Goal: Task Accomplishment & Management: Complete application form

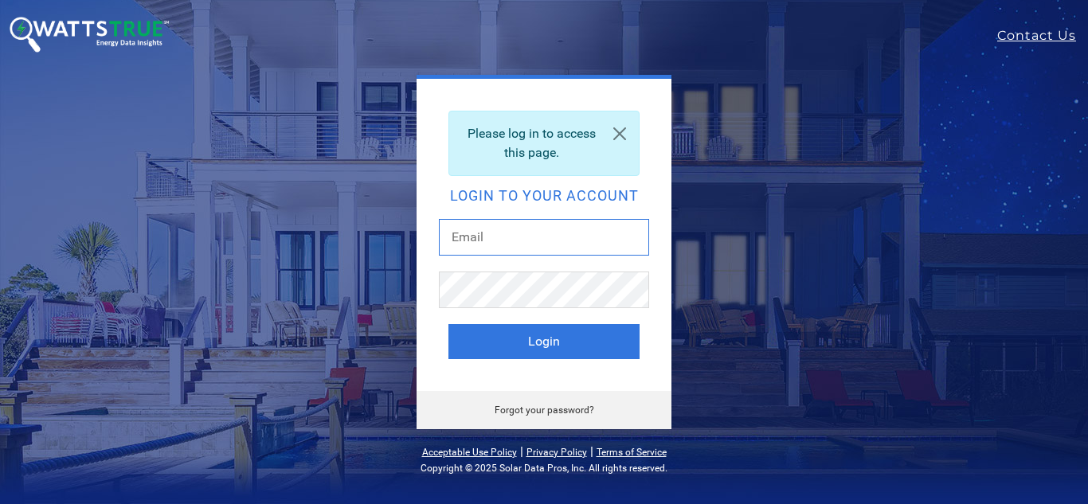
click at [534, 237] on input "text" at bounding box center [544, 237] width 210 height 37
type input "aaronfindley@solcorepower.com"
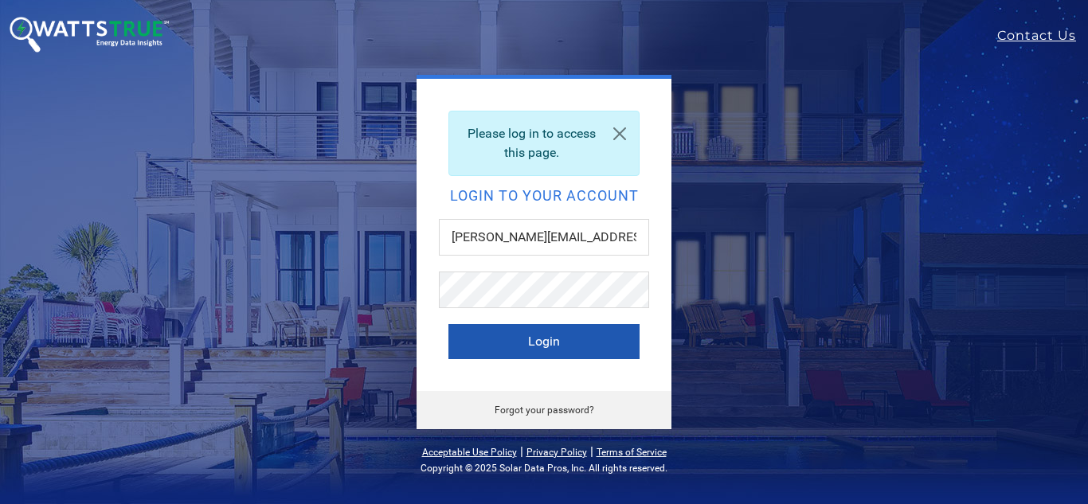
click at [543, 344] on button "Login" at bounding box center [544, 341] width 191 height 35
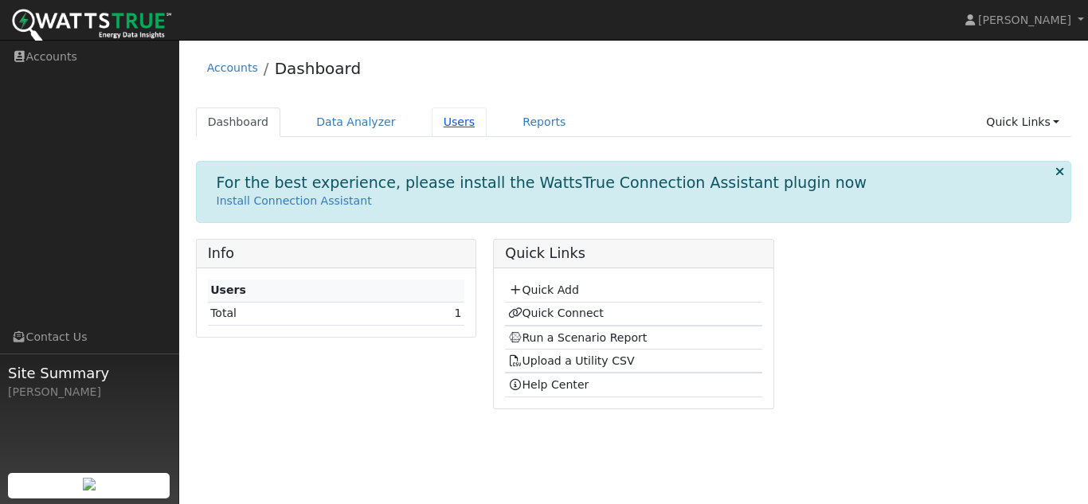
click at [441, 123] on link "Users" at bounding box center [460, 122] width 56 height 29
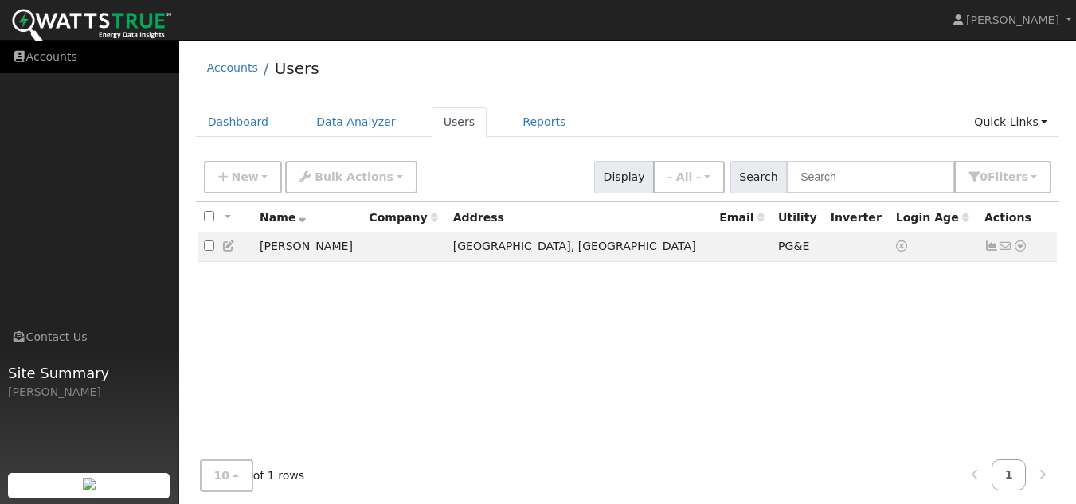
click at [57, 58] on link "Accounts" at bounding box center [89, 57] width 179 height 33
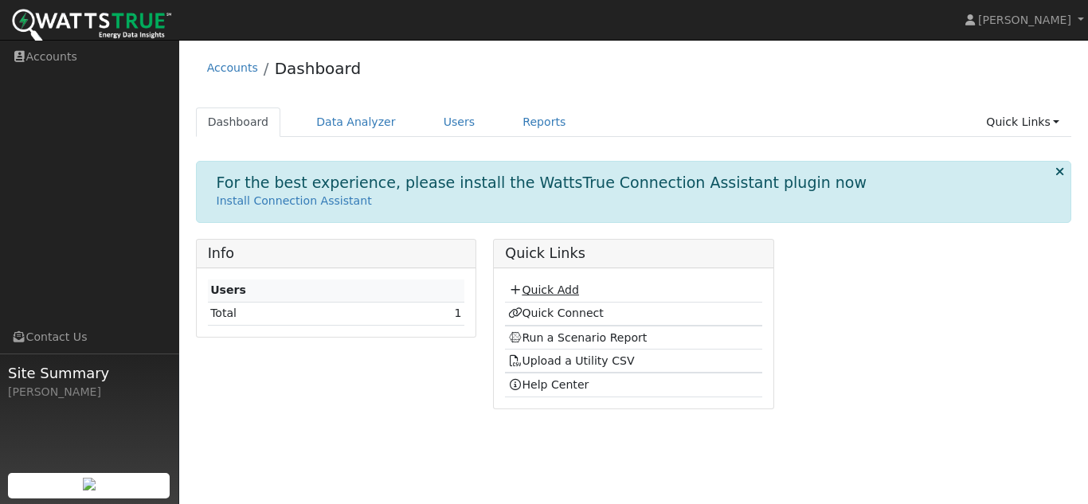
click at [547, 289] on link "Quick Add" at bounding box center [543, 290] width 71 height 13
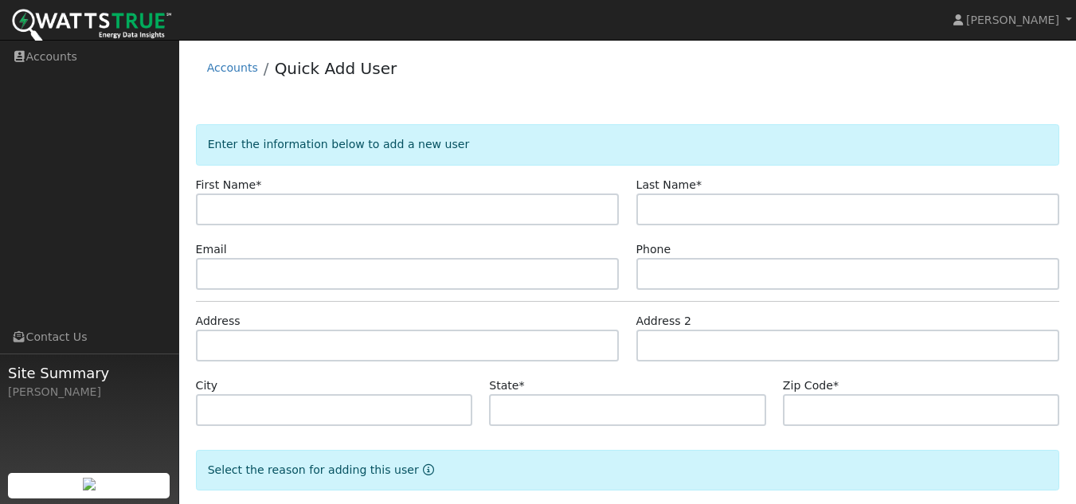
click at [365, 210] on input "text" at bounding box center [408, 210] width 424 height 32
type input "Boris"
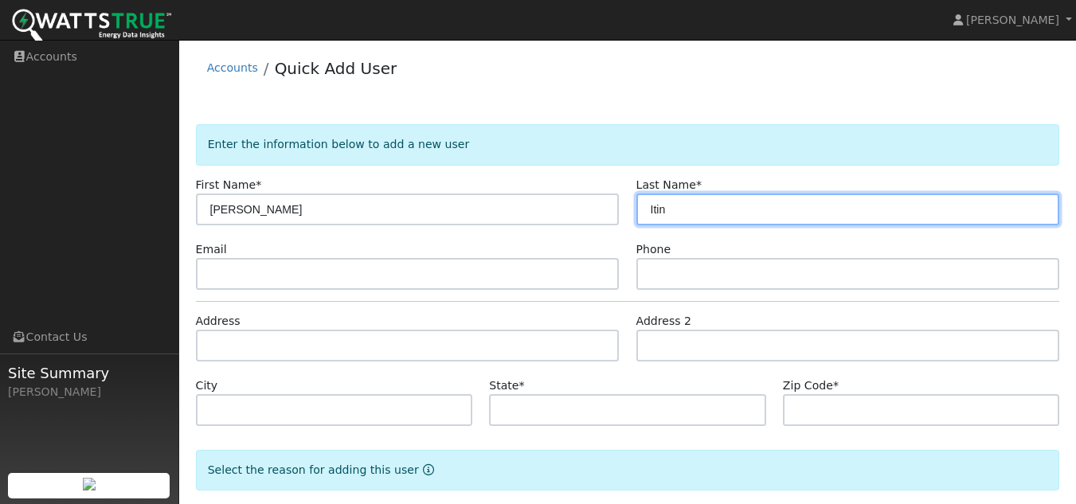
type input "Itin"
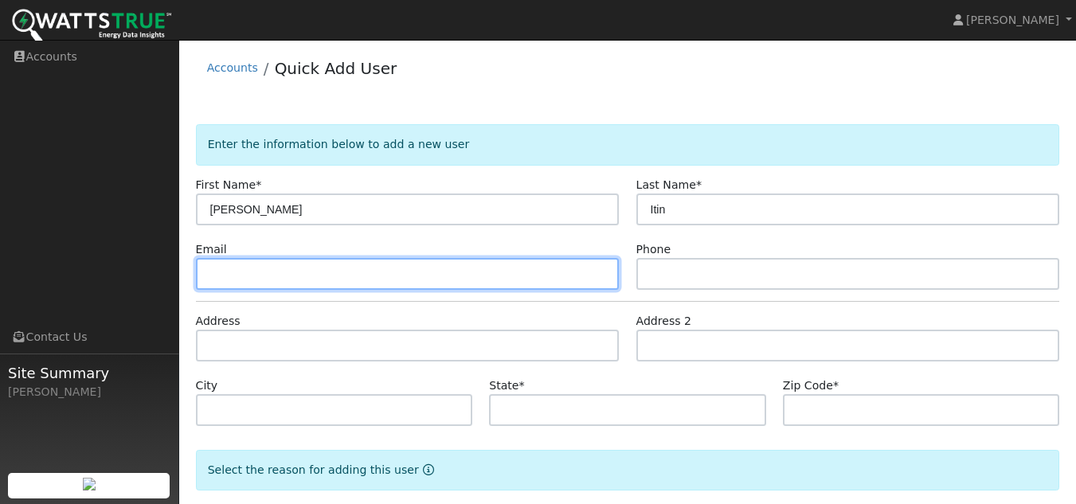
click at [492, 279] on input "text" at bounding box center [408, 274] width 424 height 32
paste input "borisitin@gmail.com"
click at [210, 279] on input "borisitin@gmail.com" at bounding box center [408, 274] width 424 height 32
drag, startPoint x: 335, startPoint y: 275, endPoint x: 149, endPoint y: 265, distance: 186.7
click at [149, 265] on div "Aaron Findley Aaron Findley Profile Help Center Terms Of Service See What's New…" at bounding box center [538, 313] width 1076 height 546
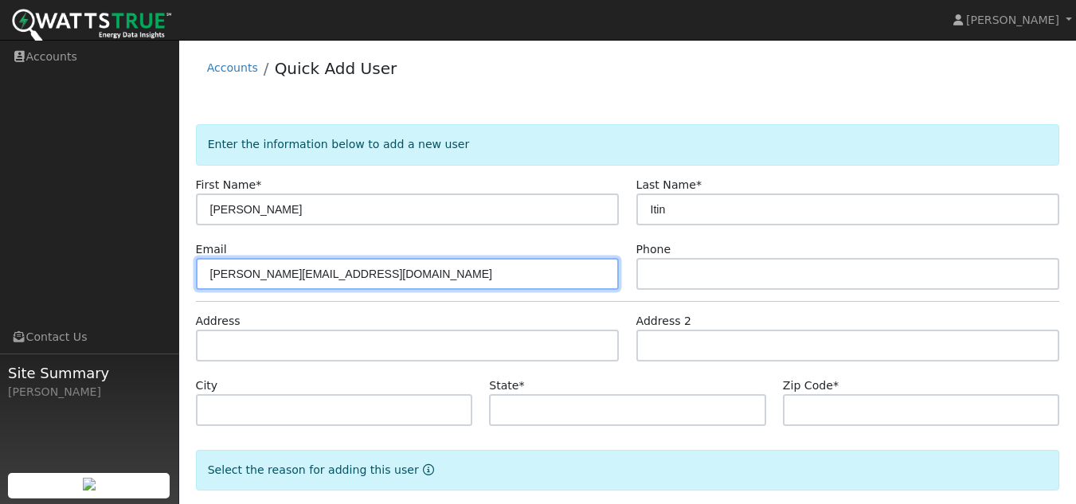
type input "aaronfindley@solcorepower.com"
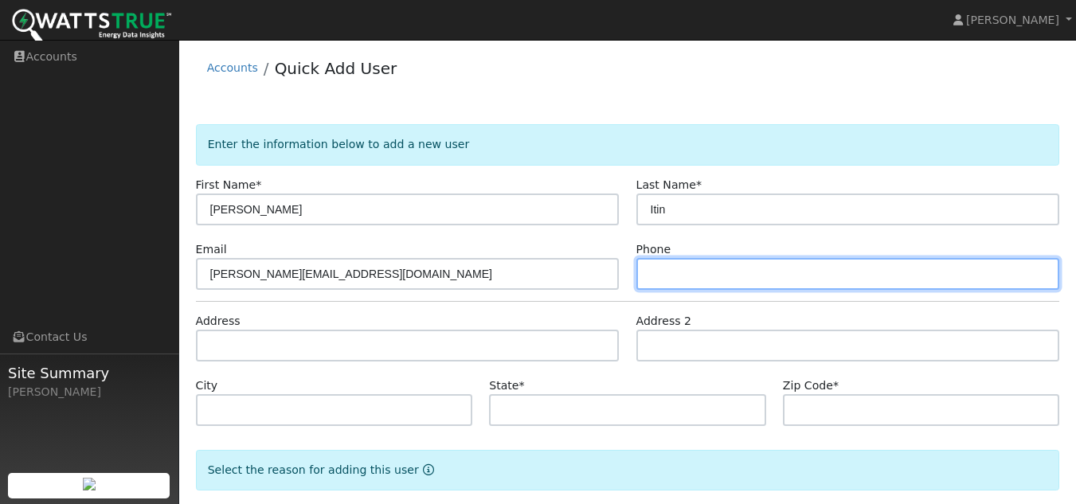
click at [736, 280] on input "text" at bounding box center [849, 274] width 424 height 32
type input "9165212609"
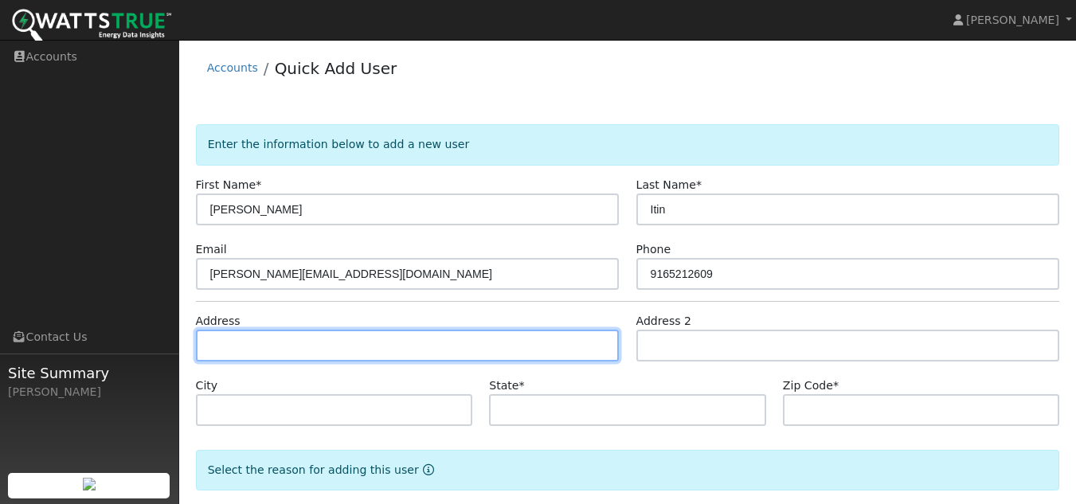
click at [419, 340] on input "text" at bounding box center [408, 346] width 424 height 32
type input "1695 Willow Pass Road"
type input "Concord"
type input "CA"
type input "94520"
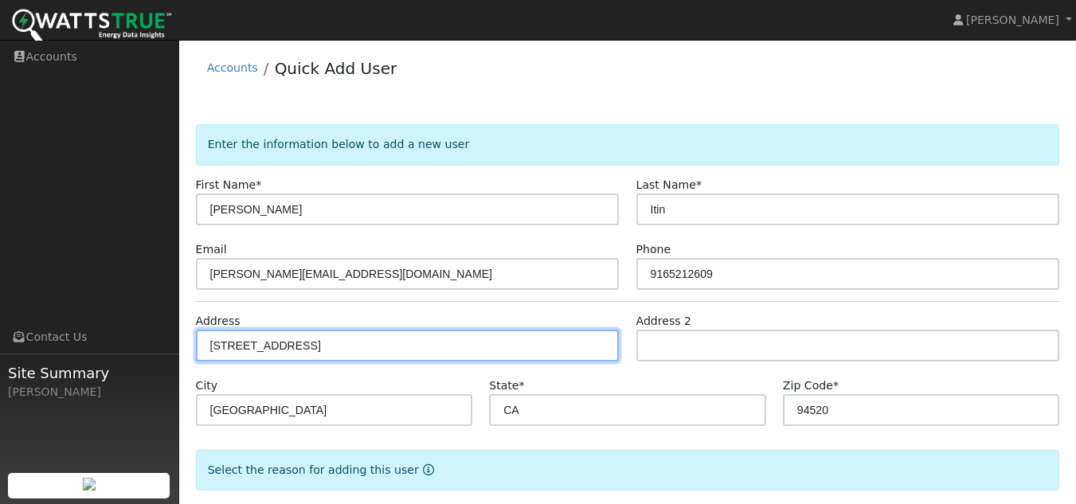
scroll to position [81, 0]
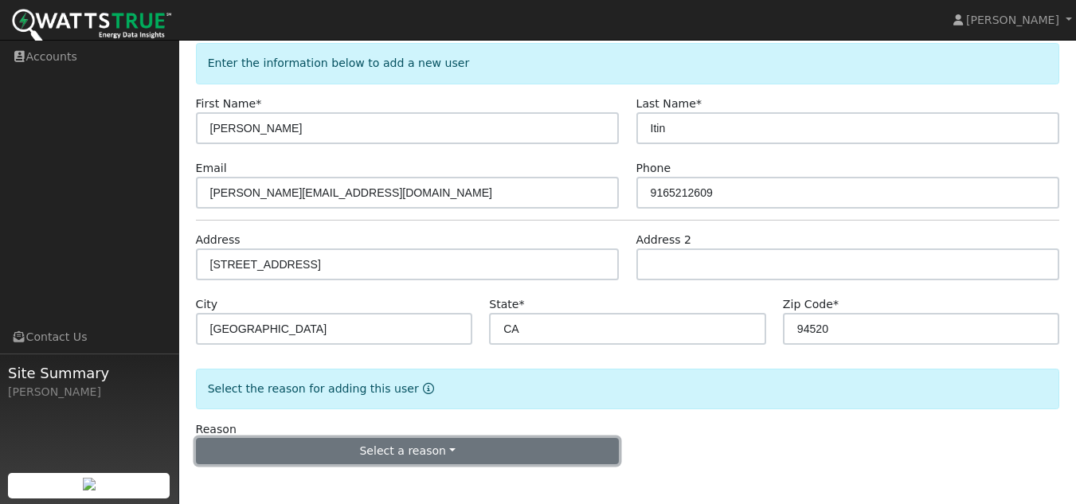
click at [306, 438] on button "Select a reason" at bounding box center [408, 451] width 424 height 27
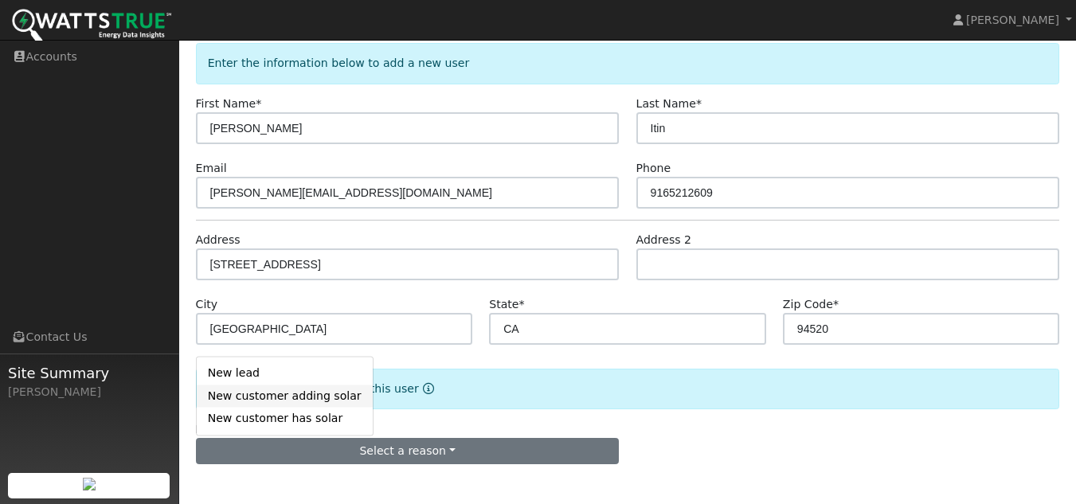
click at [264, 398] on link "New customer adding solar" at bounding box center [285, 396] width 176 height 22
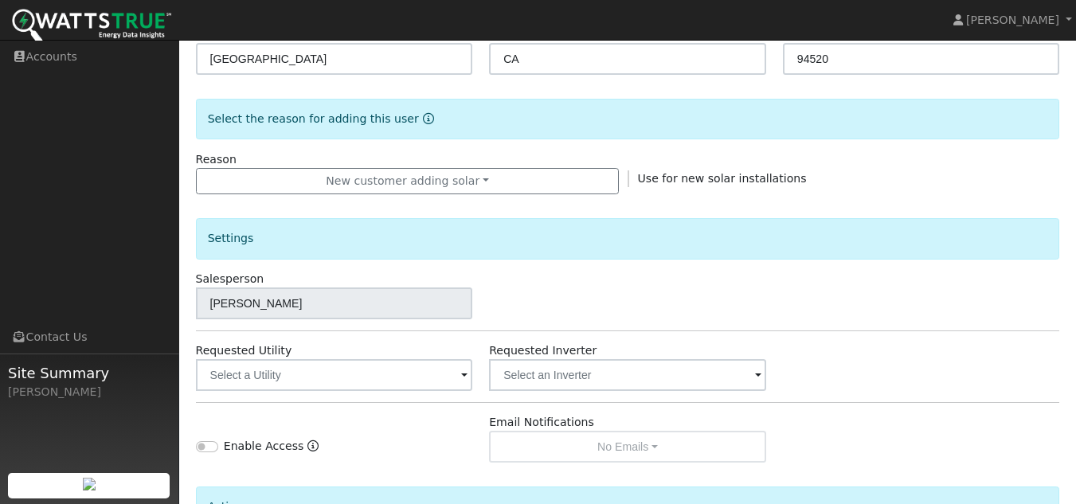
scroll to position [480, 0]
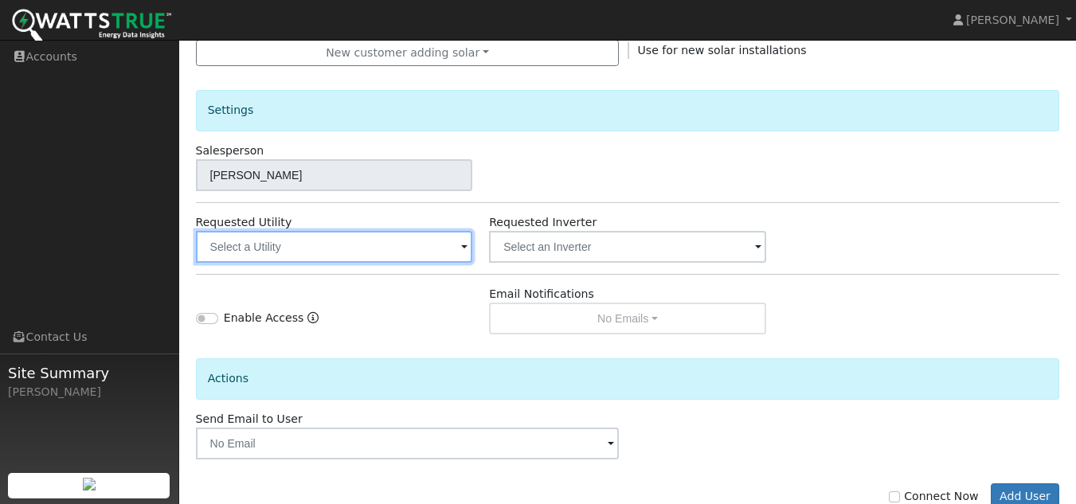
click at [335, 253] on input "text" at bounding box center [334, 247] width 277 height 32
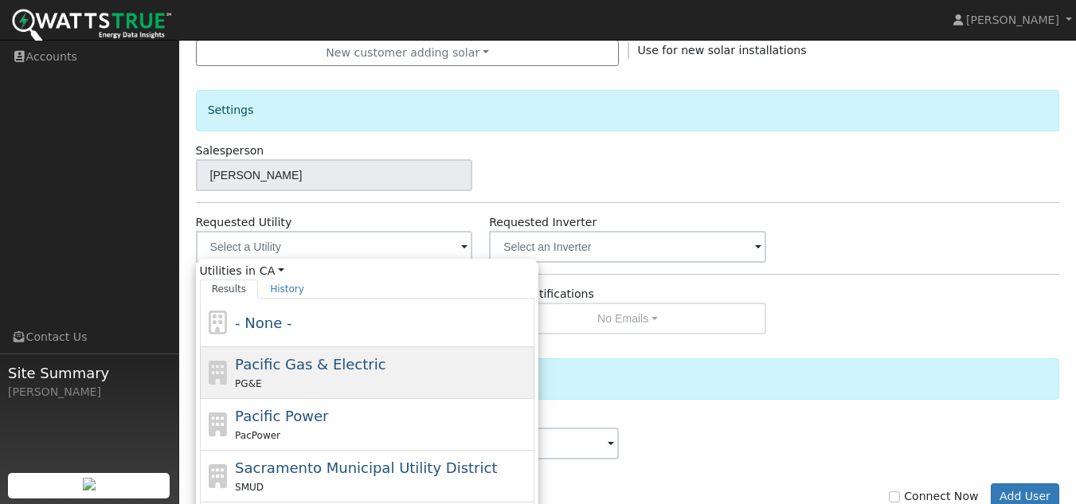
click at [322, 372] on span "Pacific Gas & Electric" at bounding box center [310, 364] width 151 height 17
type input "Pacific Gas & Electric"
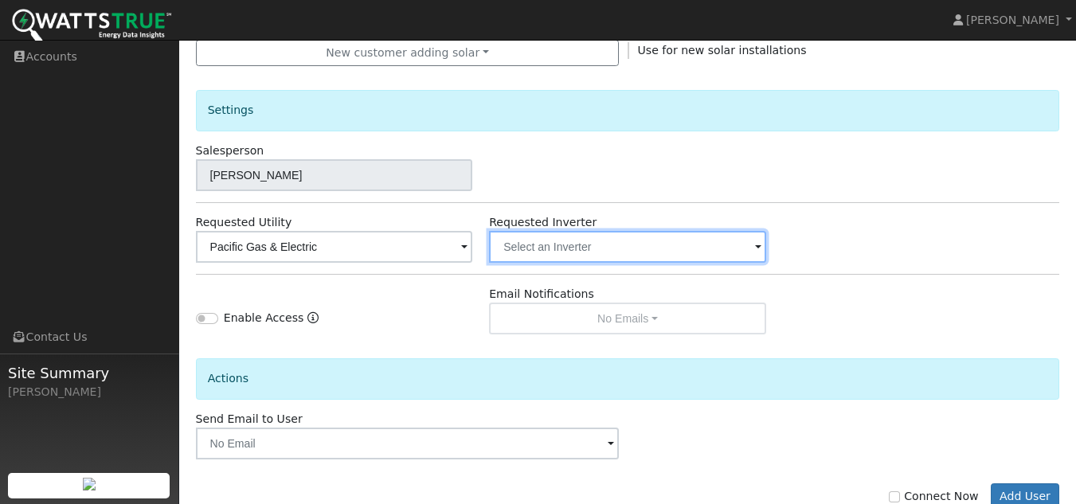
click at [473, 253] on input "text" at bounding box center [334, 247] width 277 height 32
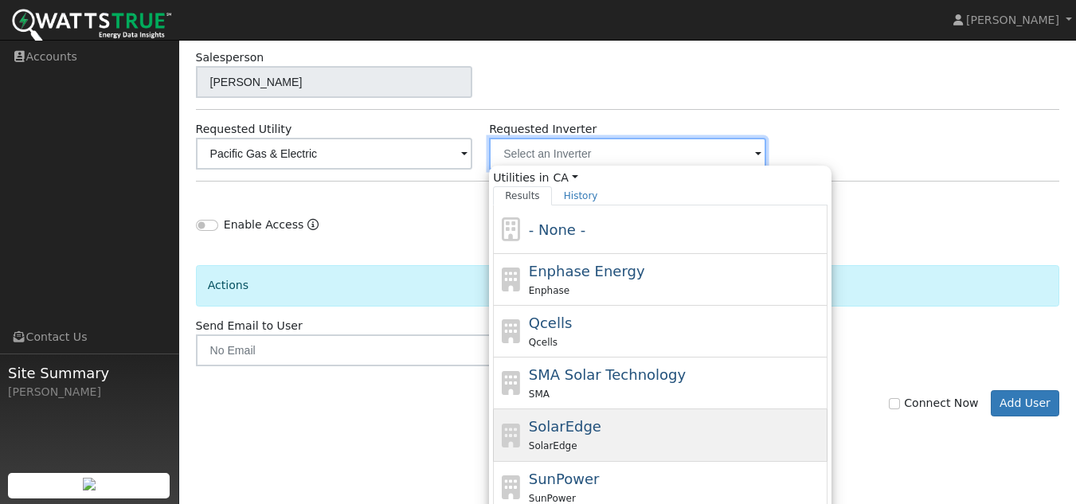
scroll to position [507, 0]
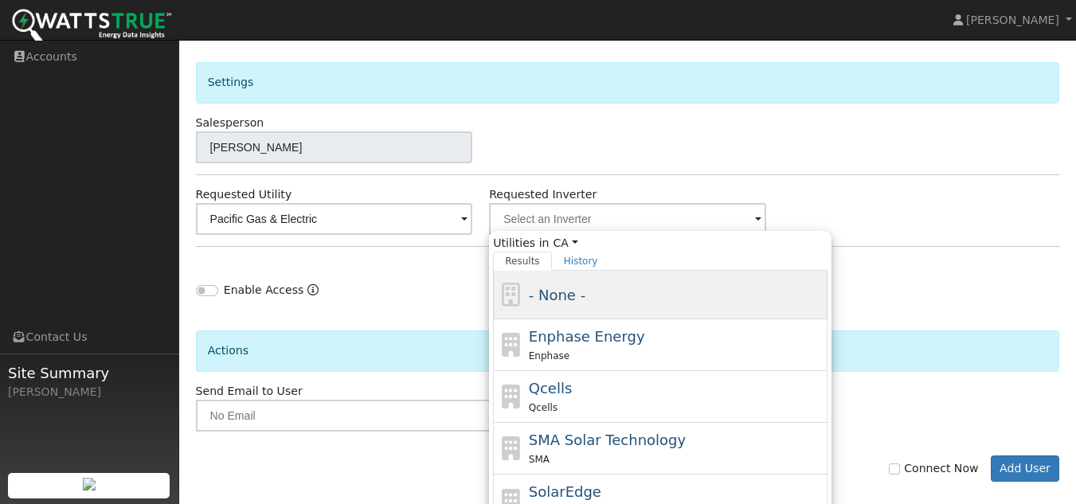
click at [561, 312] on div "- None -" at bounding box center [660, 295] width 335 height 49
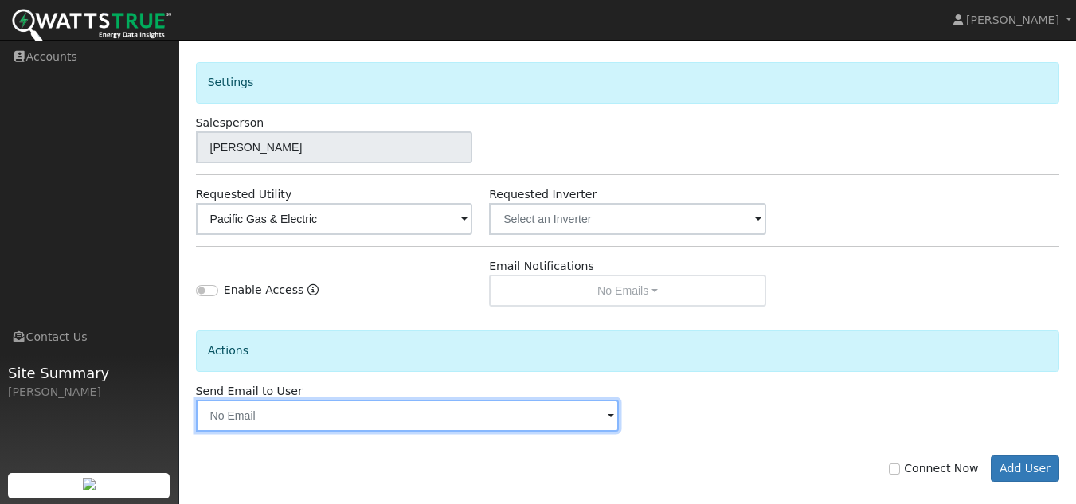
click at [456, 414] on input "text" at bounding box center [408, 416] width 424 height 32
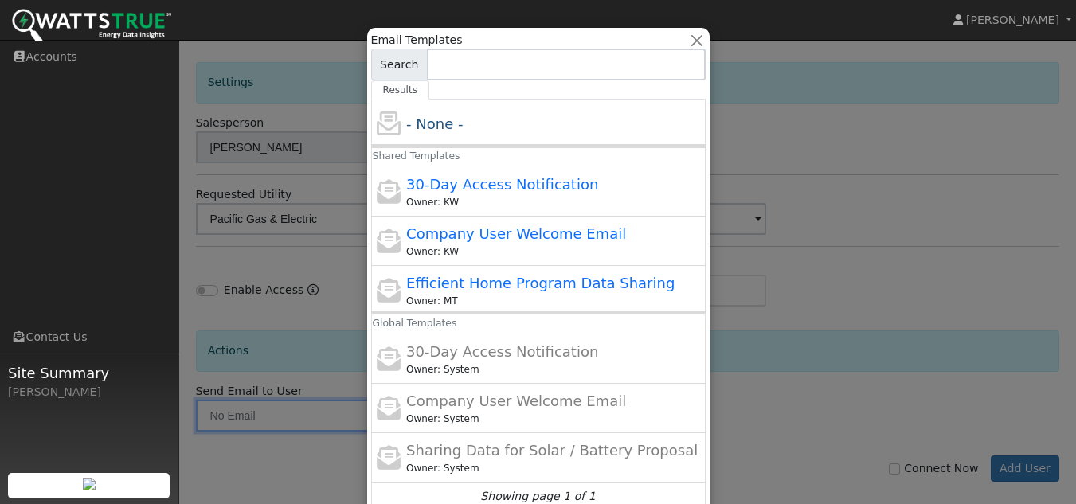
click at [807, 241] on div at bounding box center [538, 252] width 1076 height 504
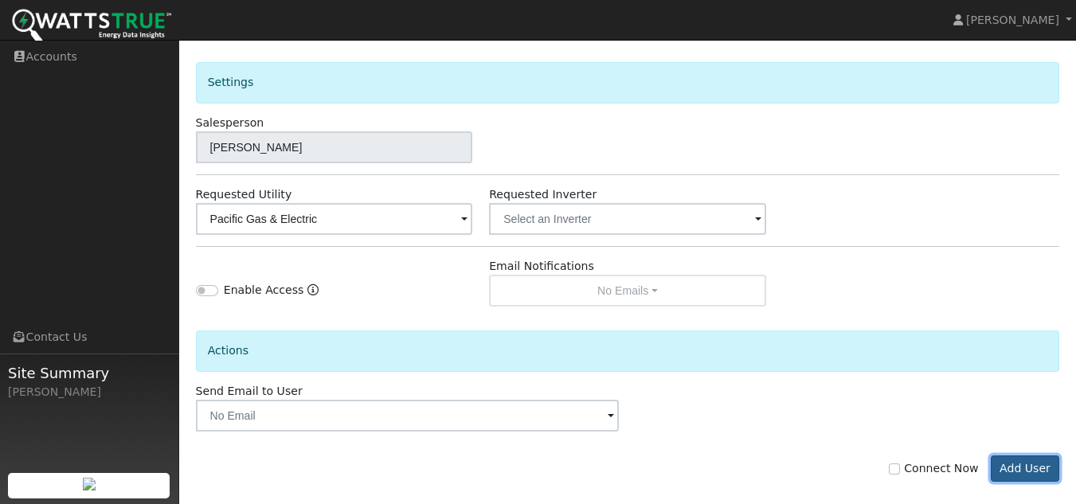
click at [1009, 460] on button "Add User" at bounding box center [1025, 469] width 69 height 27
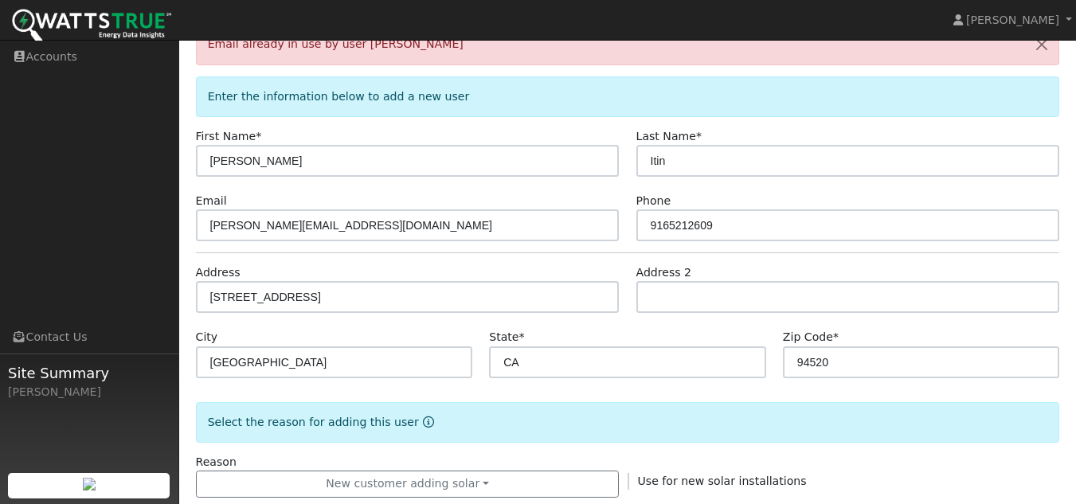
scroll to position [0, 0]
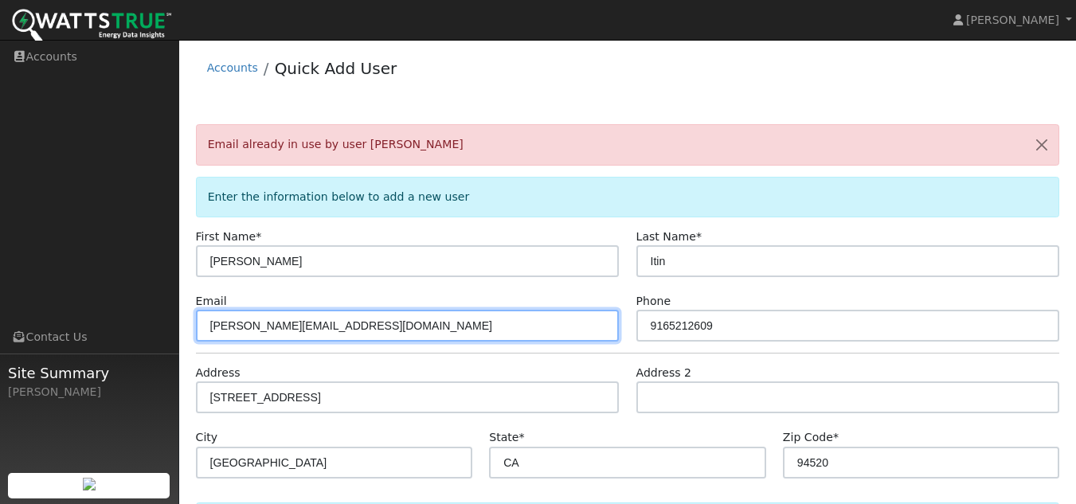
click at [402, 329] on input "aaronfindley@solcorepower.com" at bounding box center [408, 326] width 424 height 32
paste input "borisitin@gmail"
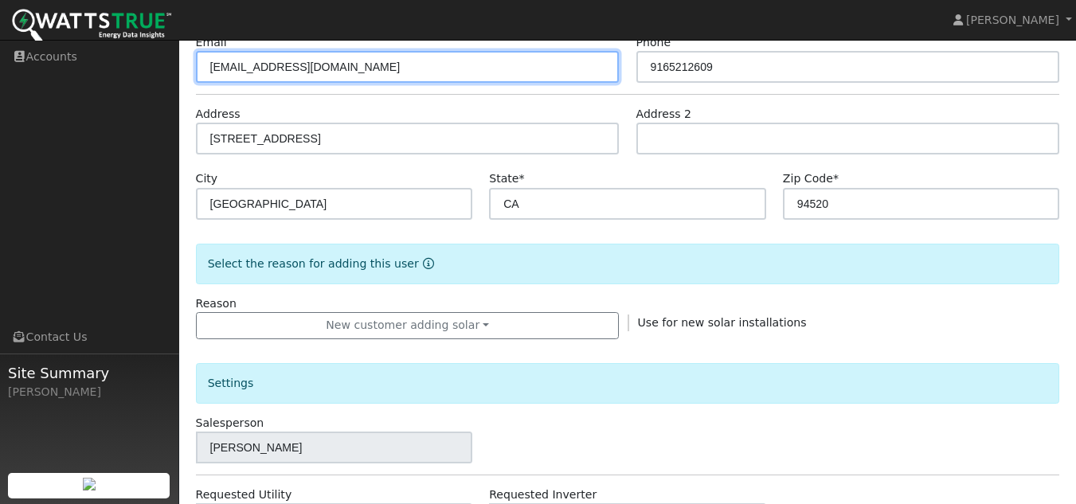
scroll to position [578, 0]
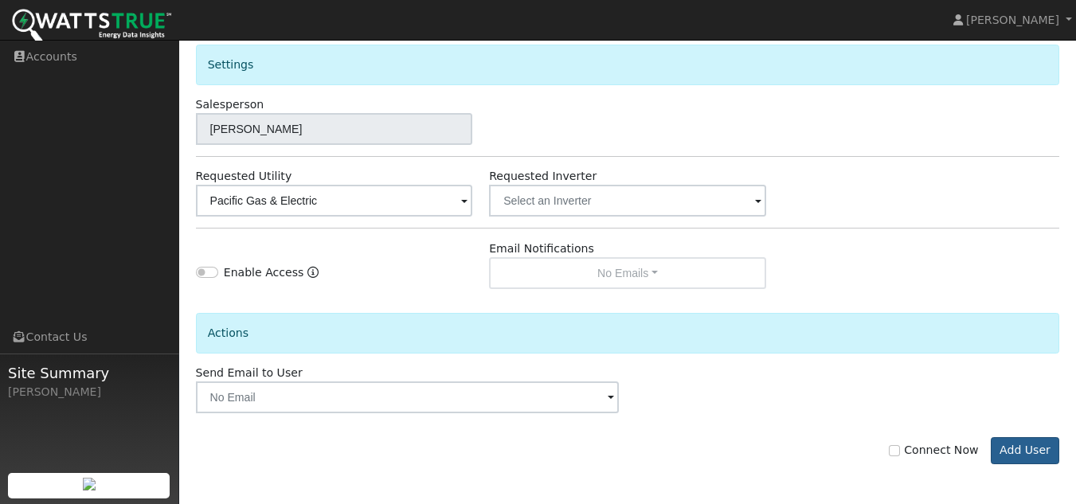
type input "borisitin@gmail.com"
click at [1036, 460] on button "Add User" at bounding box center [1025, 450] width 69 height 27
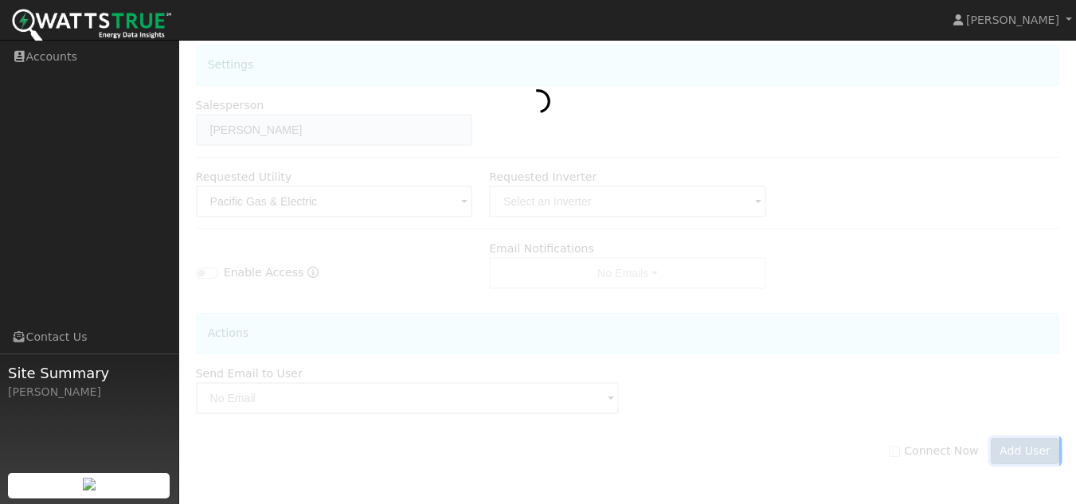
scroll to position [525, 0]
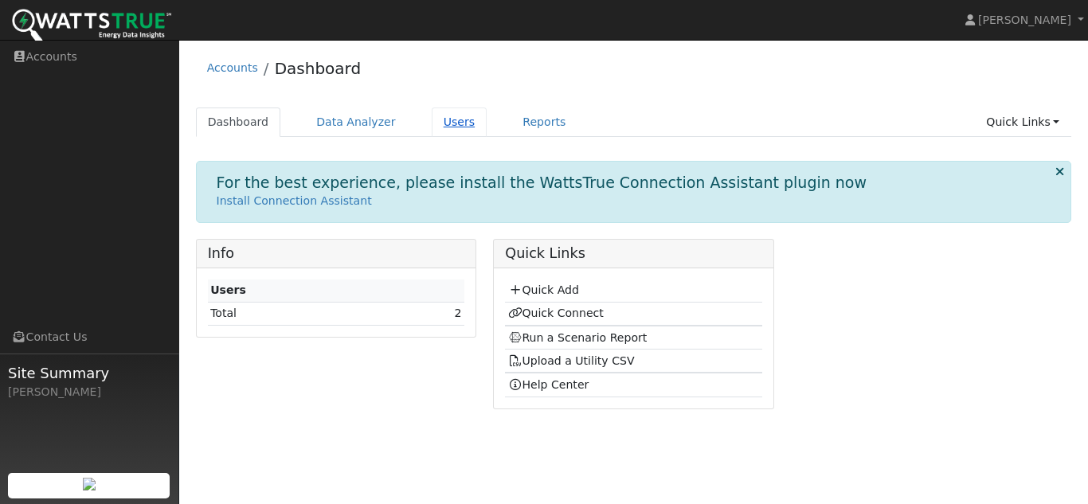
click at [449, 114] on link "Users" at bounding box center [460, 122] width 56 height 29
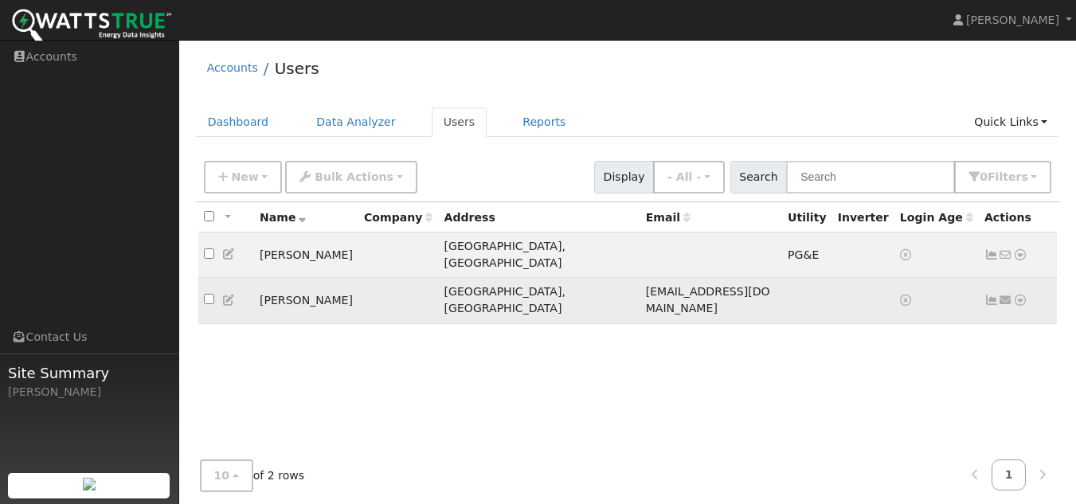
click at [296, 282] on td "[PERSON_NAME]" at bounding box center [306, 300] width 104 height 45
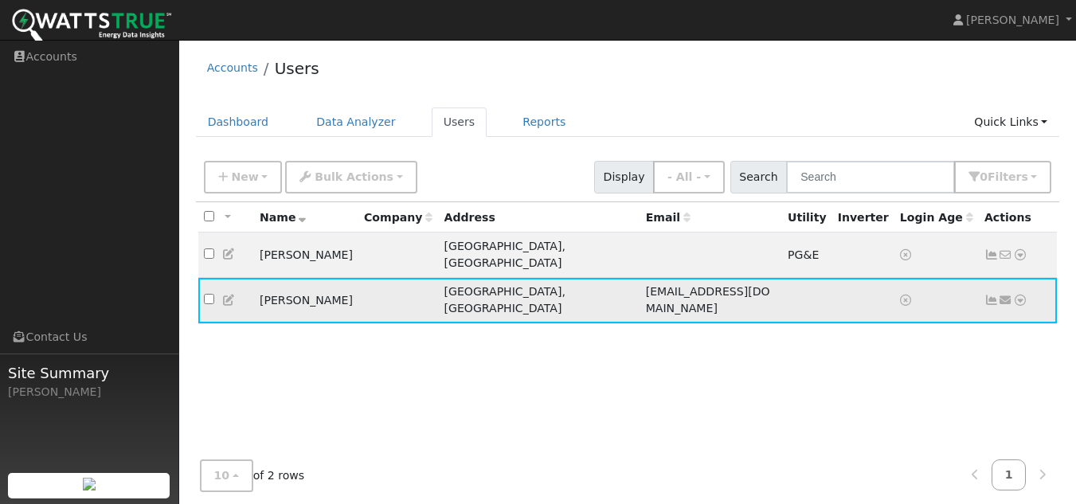
click at [284, 279] on td "Boris Itin" at bounding box center [306, 300] width 104 height 45
click at [224, 295] on icon at bounding box center [229, 300] width 14 height 11
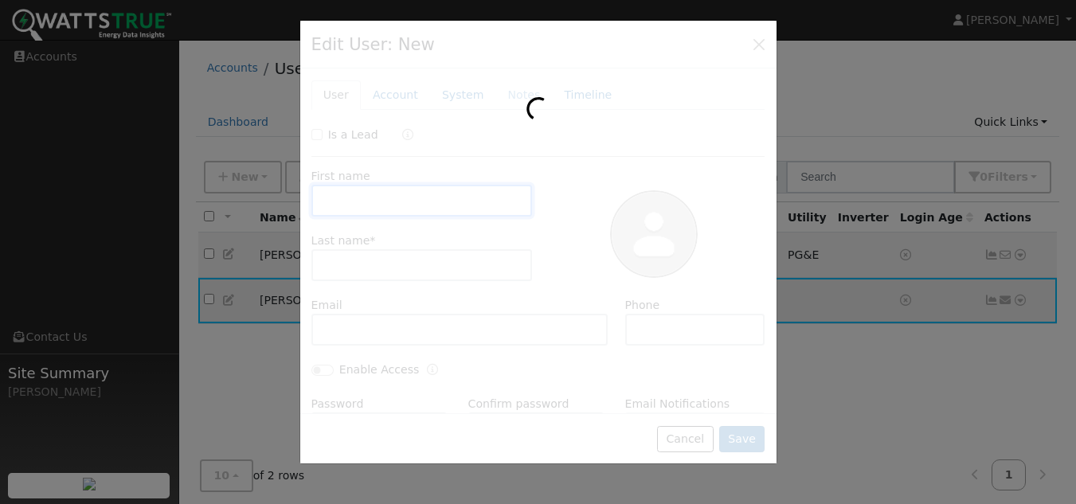
type input "Boris"
type input "Itin"
type input "borisitin@gmail.com"
type input "9165212609"
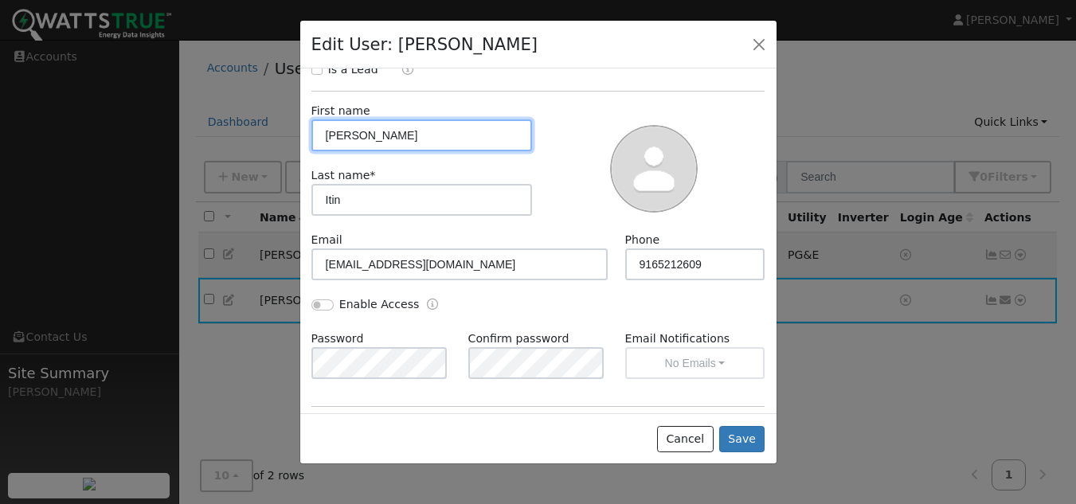
scroll to position [146, 0]
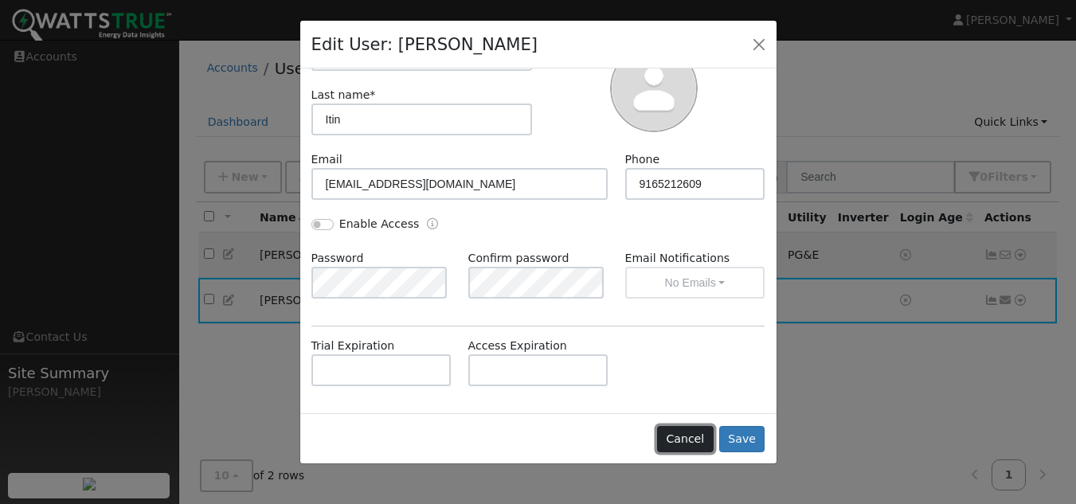
click at [684, 434] on button "Cancel" at bounding box center [685, 439] width 57 height 27
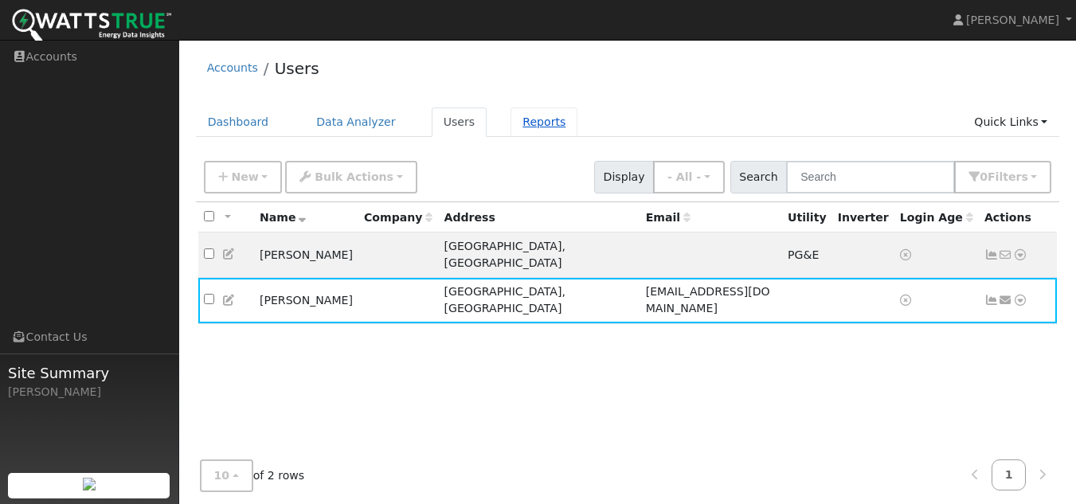
click at [531, 113] on link "Reports" at bounding box center [544, 122] width 67 height 29
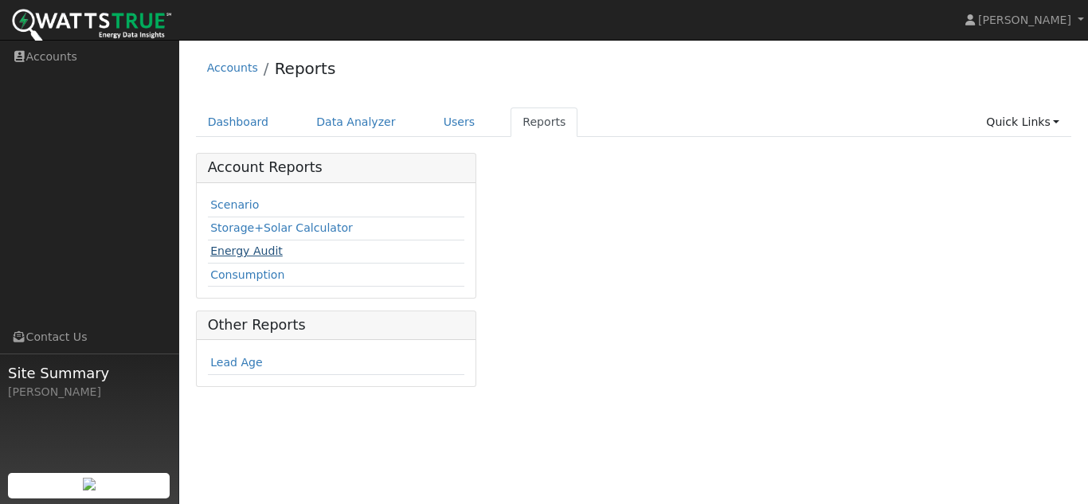
click at [240, 245] on link "Energy Audit" at bounding box center [246, 251] width 72 height 13
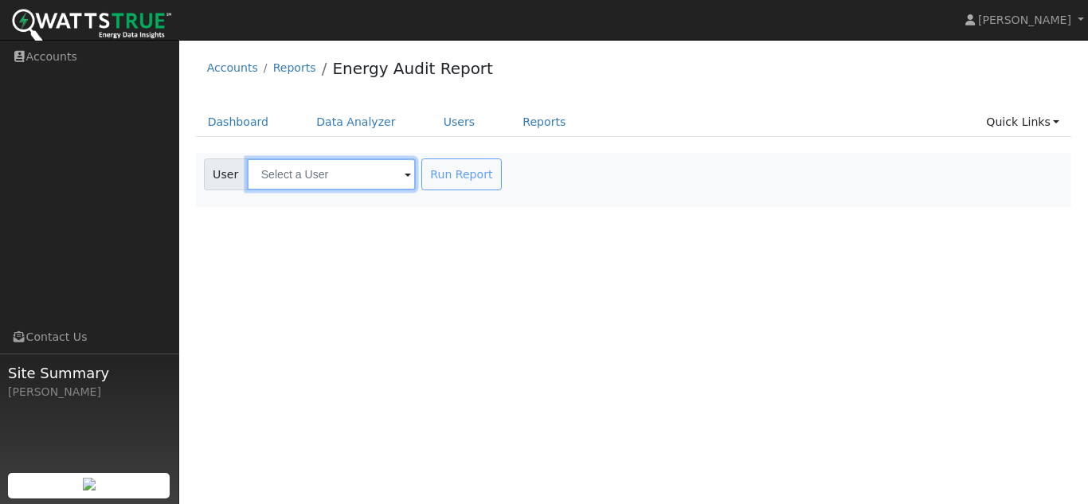
click at [328, 183] on input "text" at bounding box center [331, 175] width 169 height 32
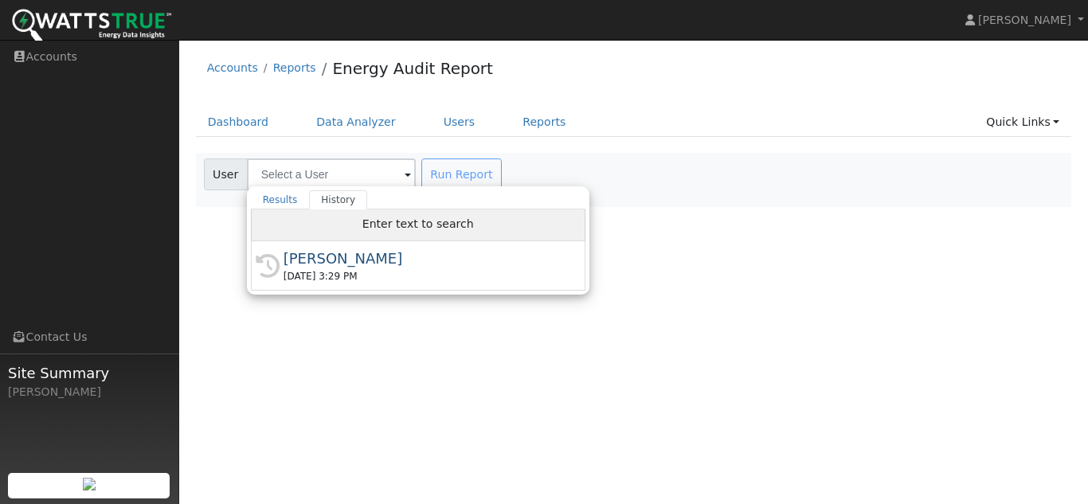
click at [377, 212] on div "Enter text to search" at bounding box center [418, 226] width 335 height 32
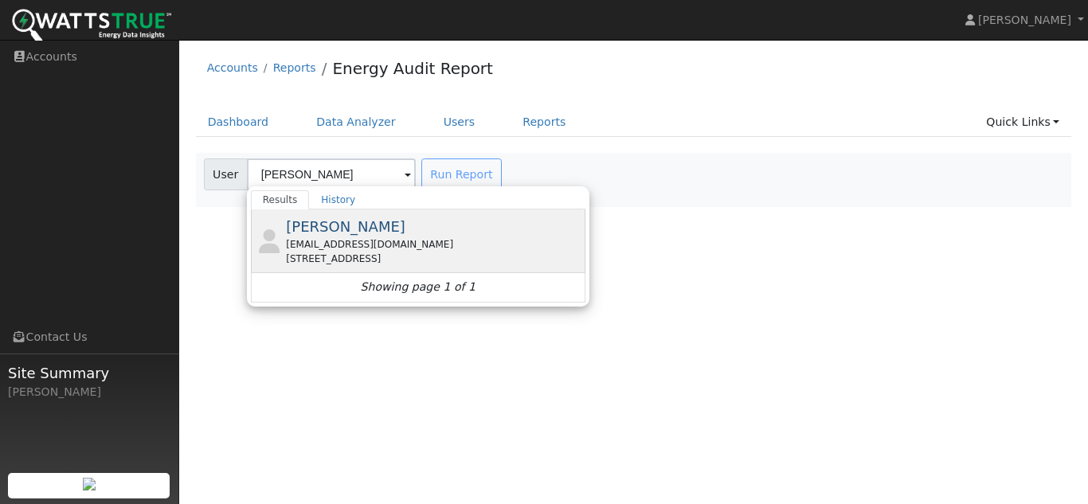
click at [324, 249] on div "[EMAIL_ADDRESS][DOMAIN_NAME]" at bounding box center [434, 244] width 296 height 14
type input "[PERSON_NAME]"
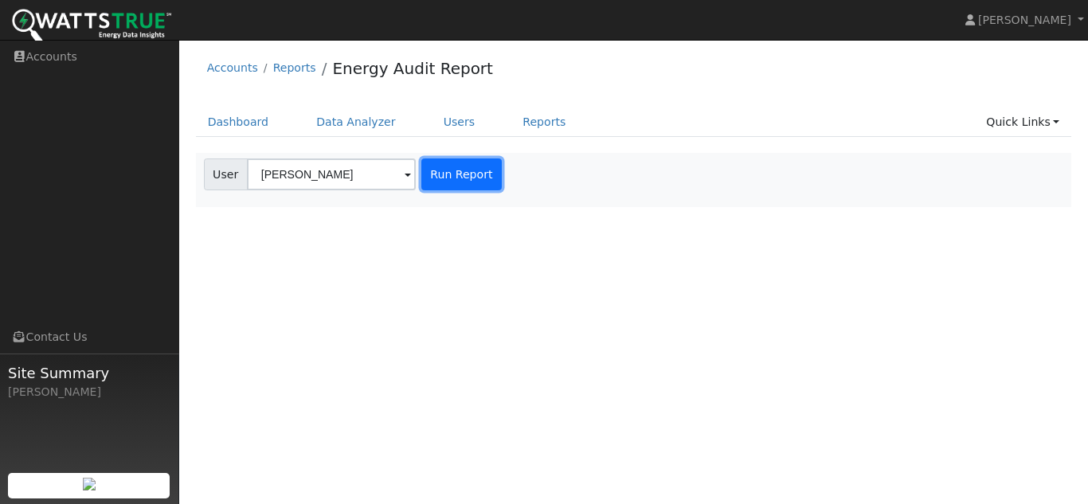
click at [453, 174] on button "Run Report" at bounding box center [461, 175] width 80 height 32
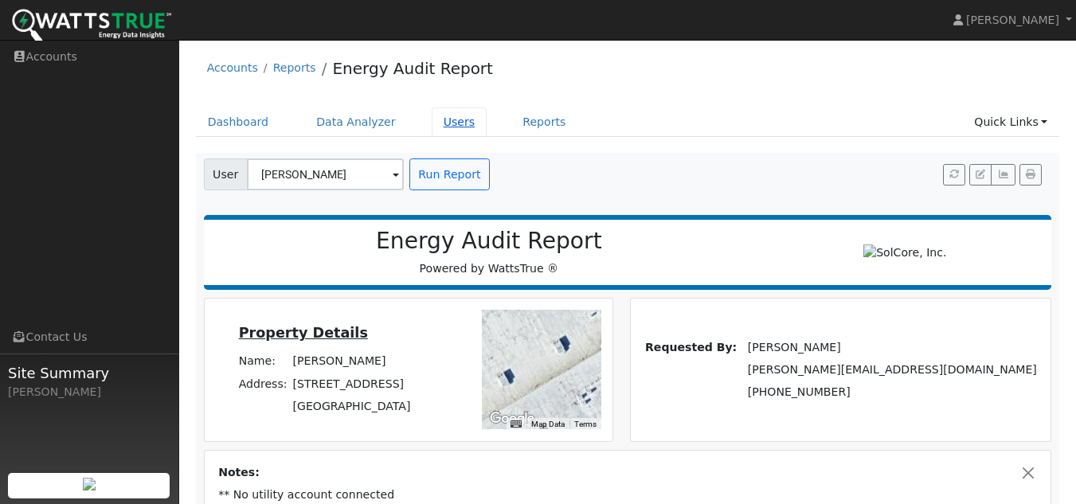
click at [432, 119] on link "Users" at bounding box center [460, 122] width 56 height 29
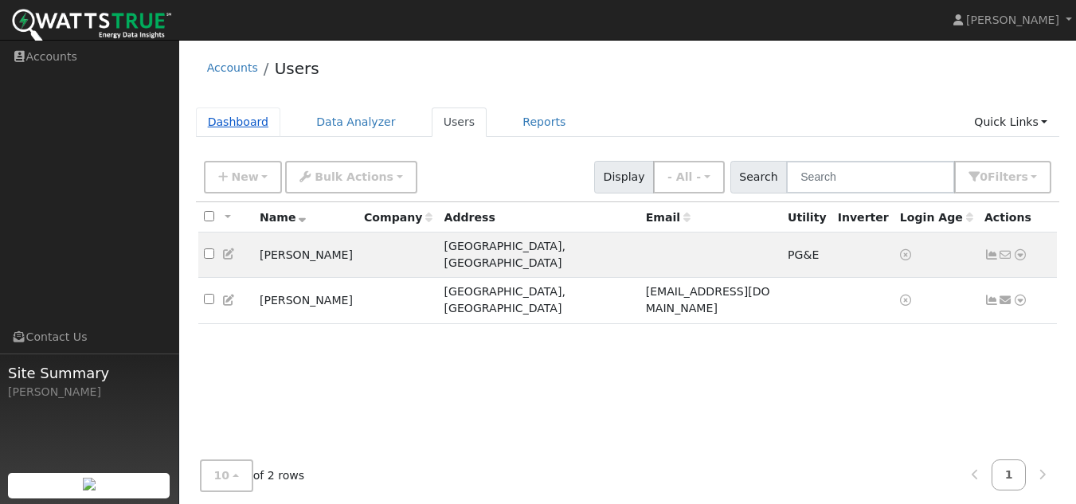
click at [249, 131] on link "Dashboard" at bounding box center [238, 122] width 85 height 29
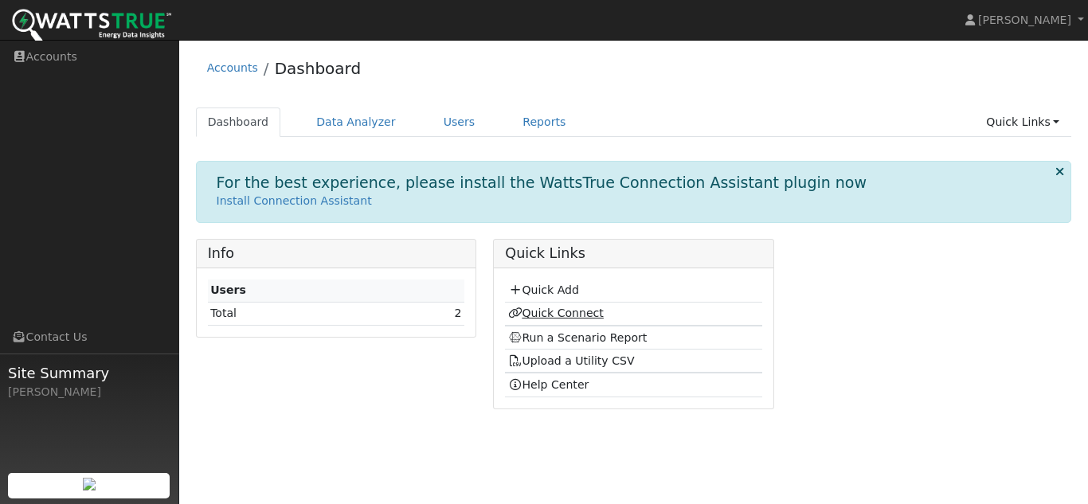
click at [540, 314] on link "Quick Connect" at bounding box center [556, 313] width 96 height 13
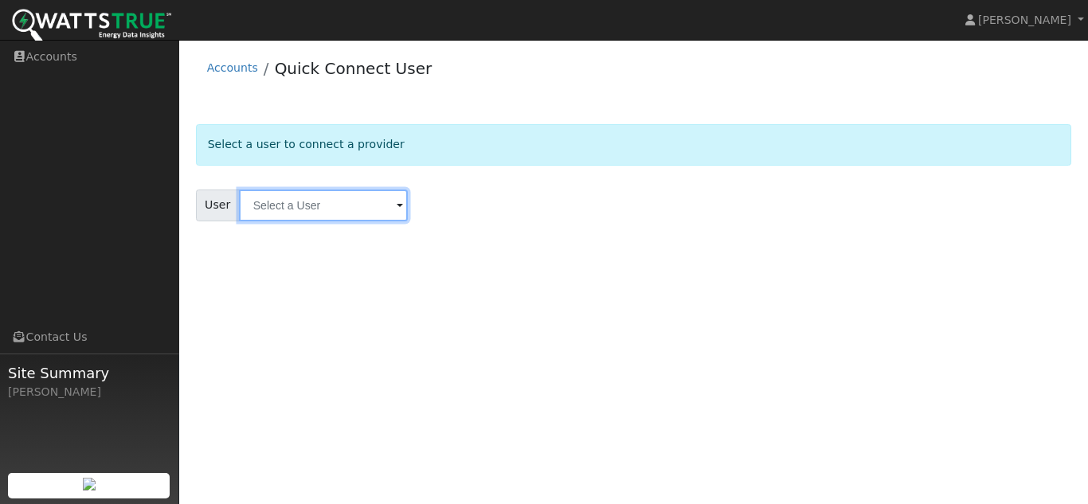
click at [319, 216] on input "text" at bounding box center [323, 206] width 169 height 32
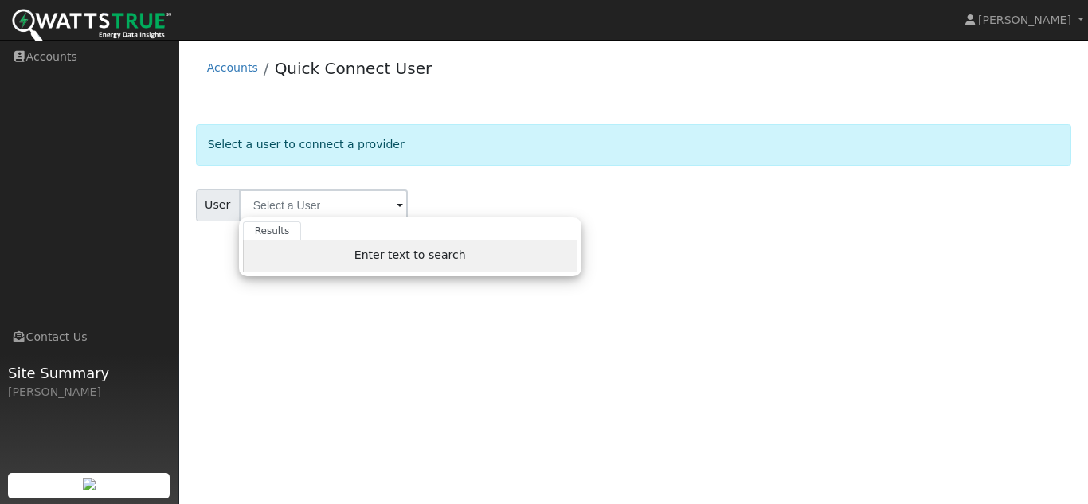
click at [326, 249] on div "Enter text to search" at bounding box center [410, 257] width 335 height 32
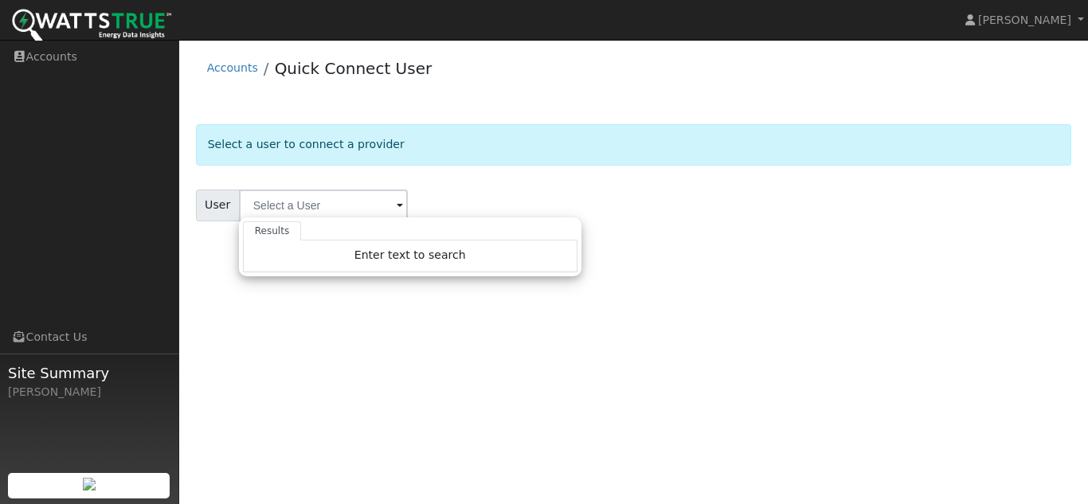
click at [323, 229] on ul "Results" at bounding box center [410, 230] width 335 height 19
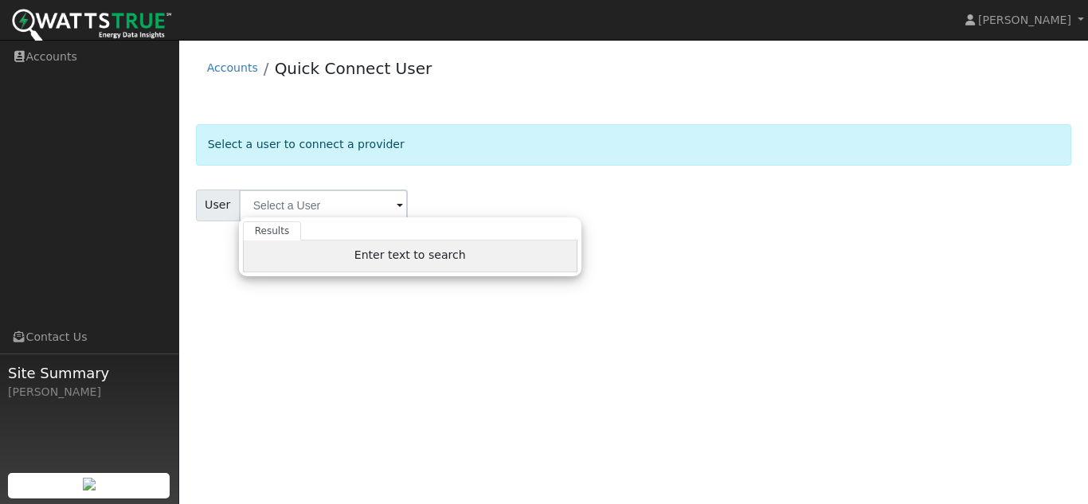
click at [321, 260] on div "Enter text to search" at bounding box center [410, 257] width 335 height 32
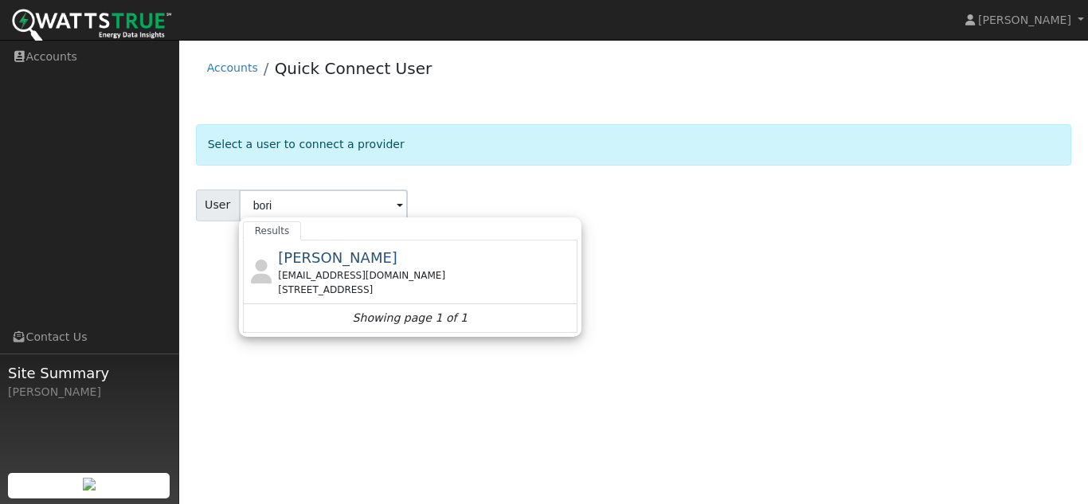
click at [321, 260] on span "[PERSON_NAME]" at bounding box center [337, 257] width 119 height 17
type input "[PERSON_NAME]"
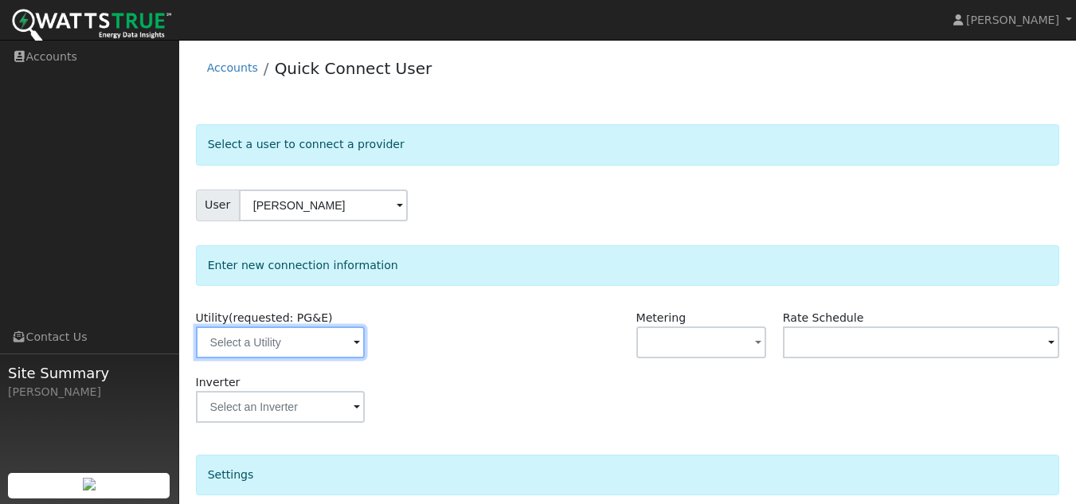
click at [328, 339] on input "text" at bounding box center [280, 343] width 169 height 32
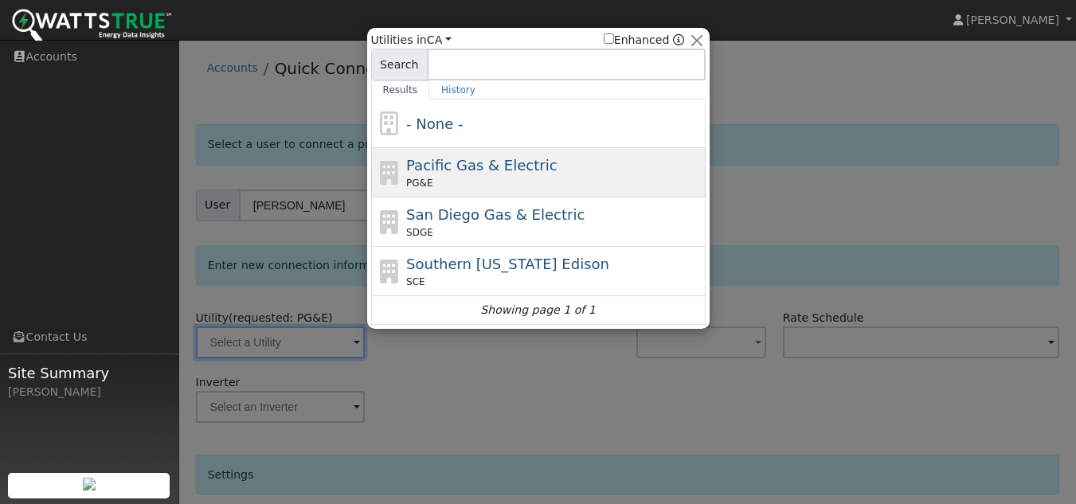
click at [481, 170] on span "Pacific Gas & Electric" at bounding box center [481, 165] width 151 height 17
type input "PG&E"
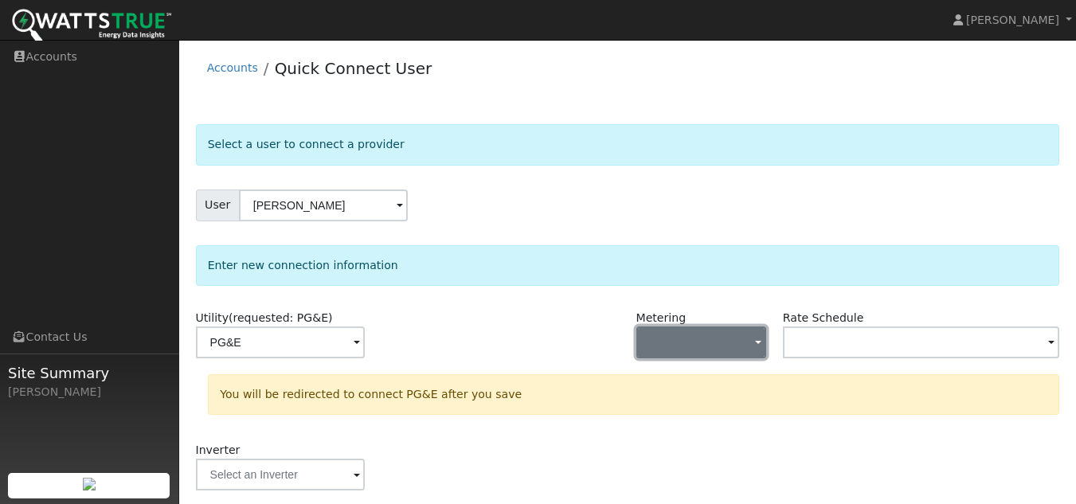
click at [680, 349] on button "button" at bounding box center [702, 343] width 130 height 32
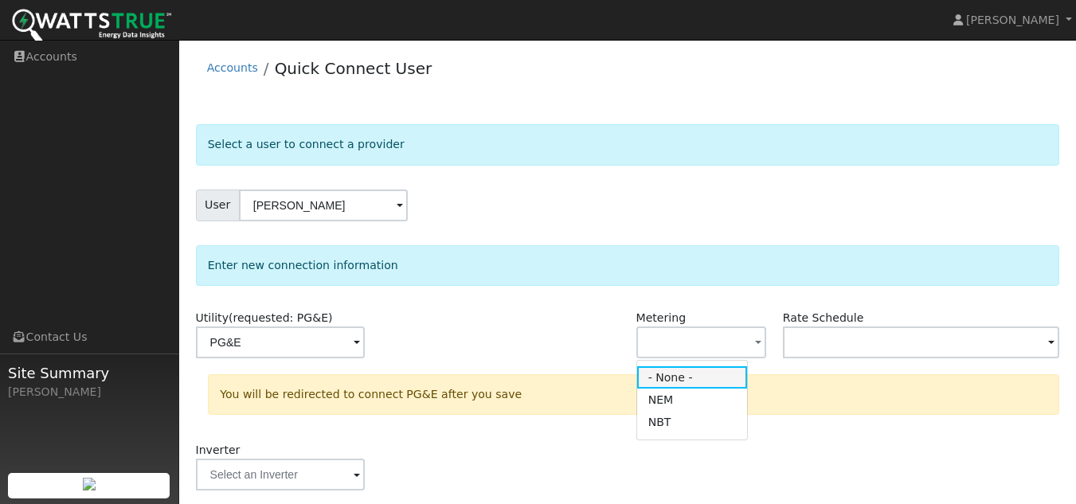
click at [659, 386] on link "- None -" at bounding box center [692, 377] width 111 height 22
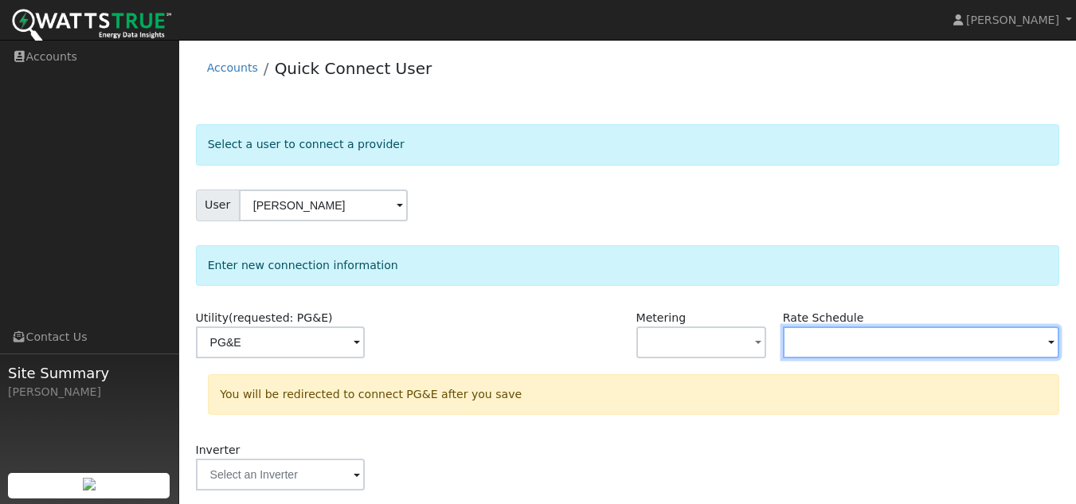
click at [365, 343] on input "text" at bounding box center [280, 343] width 169 height 32
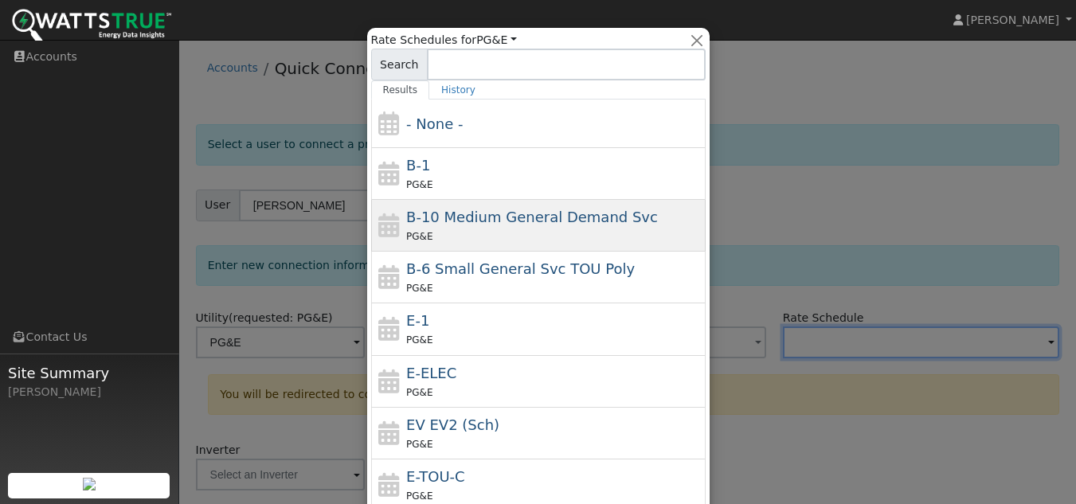
click at [394, 223] on icon at bounding box center [389, 226] width 27 height 24
type input "B-10 Medium General Demand Svc"
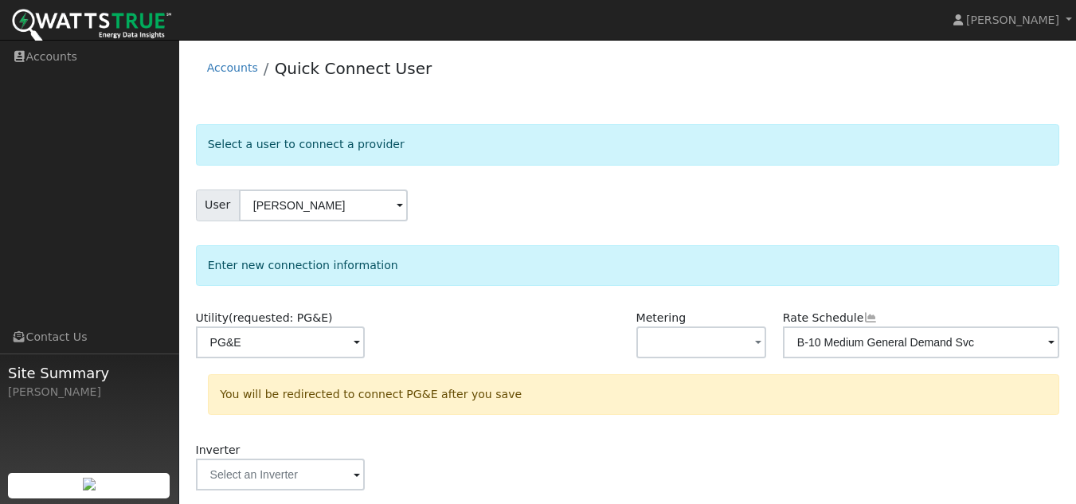
click at [582, 241] on form "Select a user to connect a provider User Boris Itin Account Default Account Def…" at bounding box center [628, 477] width 864 height 707
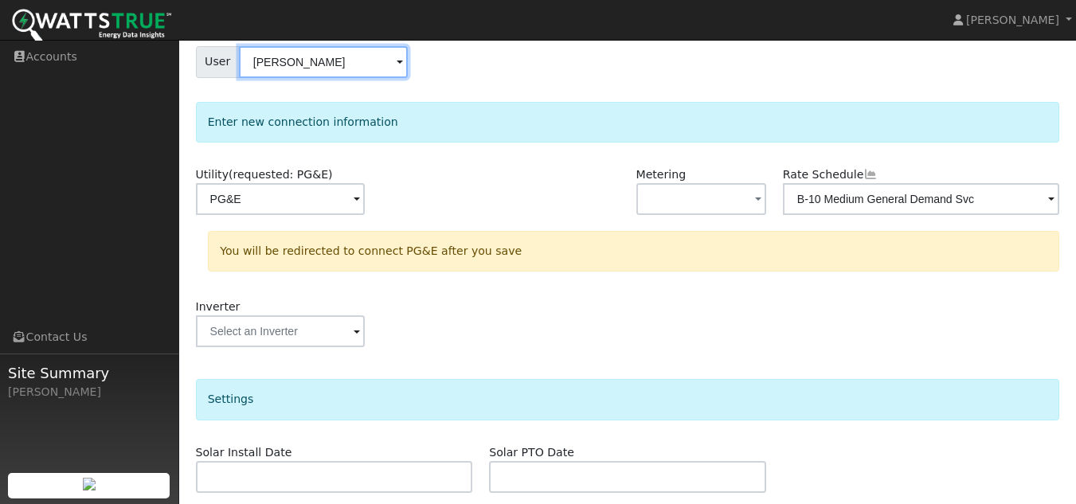
scroll to position [336, 0]
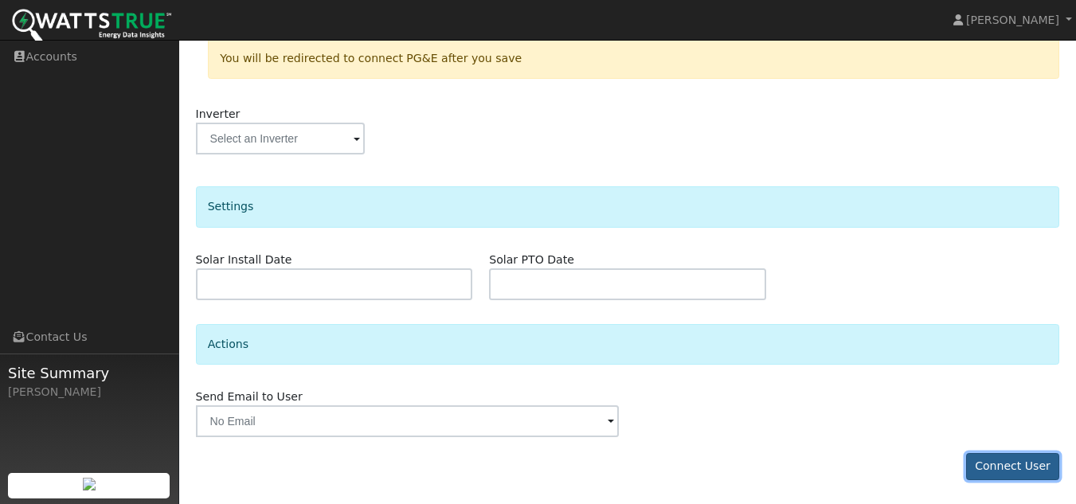
click at [1005, 461] on button "Connect User" at bounding box center [1013, 466] width 94 height 27
